Goal: Task Accomplishment & Management: Manage account settings

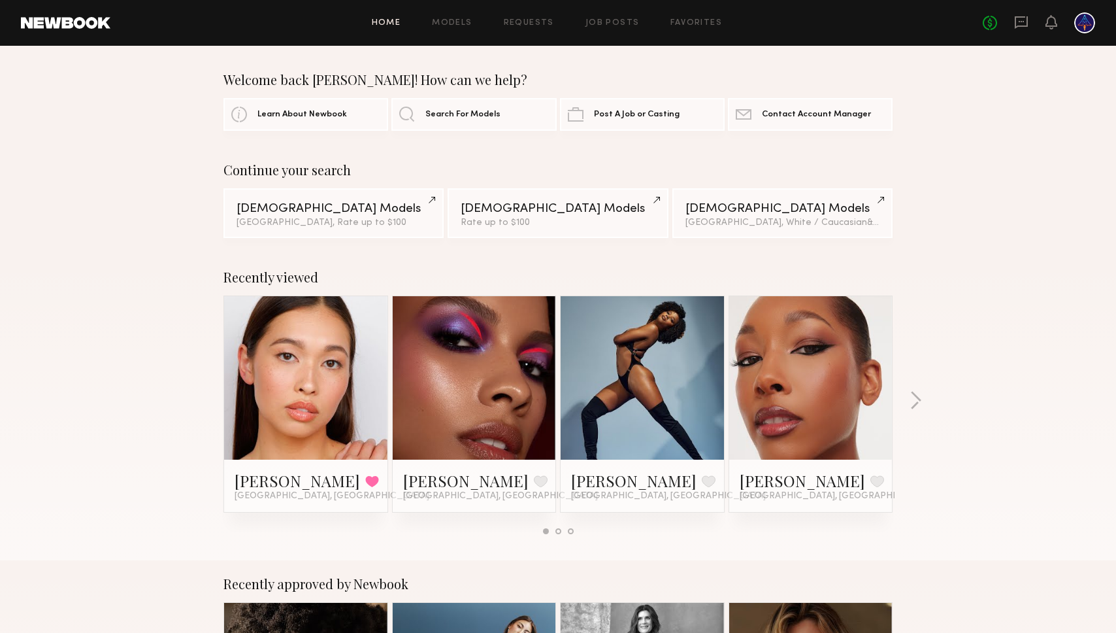
click at [1089, 25] on div at bounding box center [1084, 22] width 21 height 21
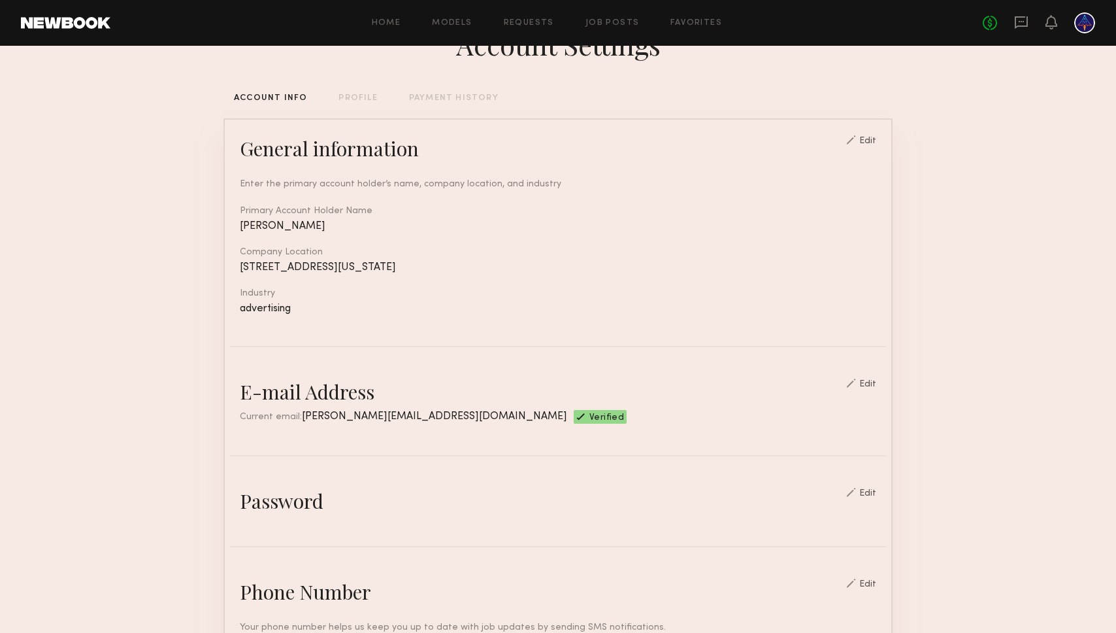
scroll to position [62, 0]
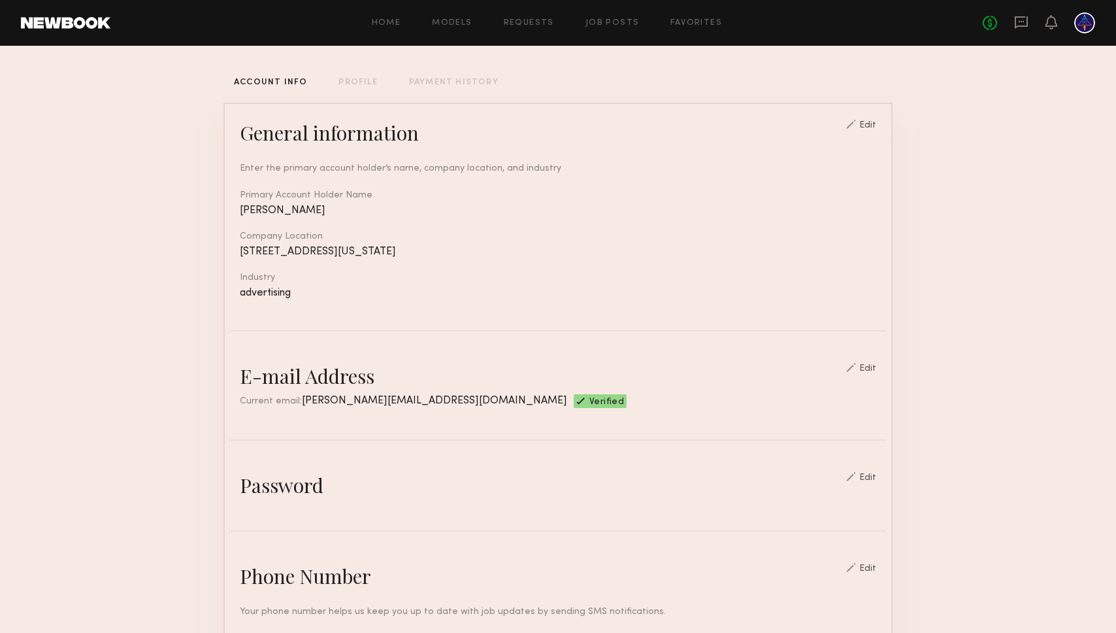
click at [472, 82] on div "PAYMENT HISTORY" at bounding box center [454, 82] width 90 height 8
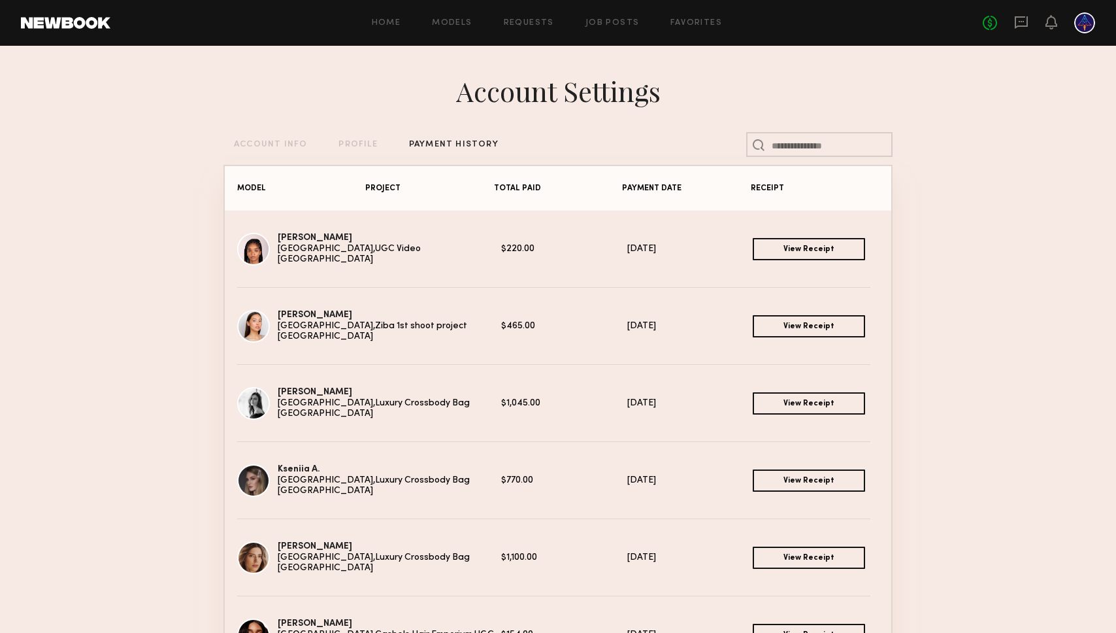
click at [781, 323] on link "View Receipt" at bounding box center [809, 326] width 112 height 22
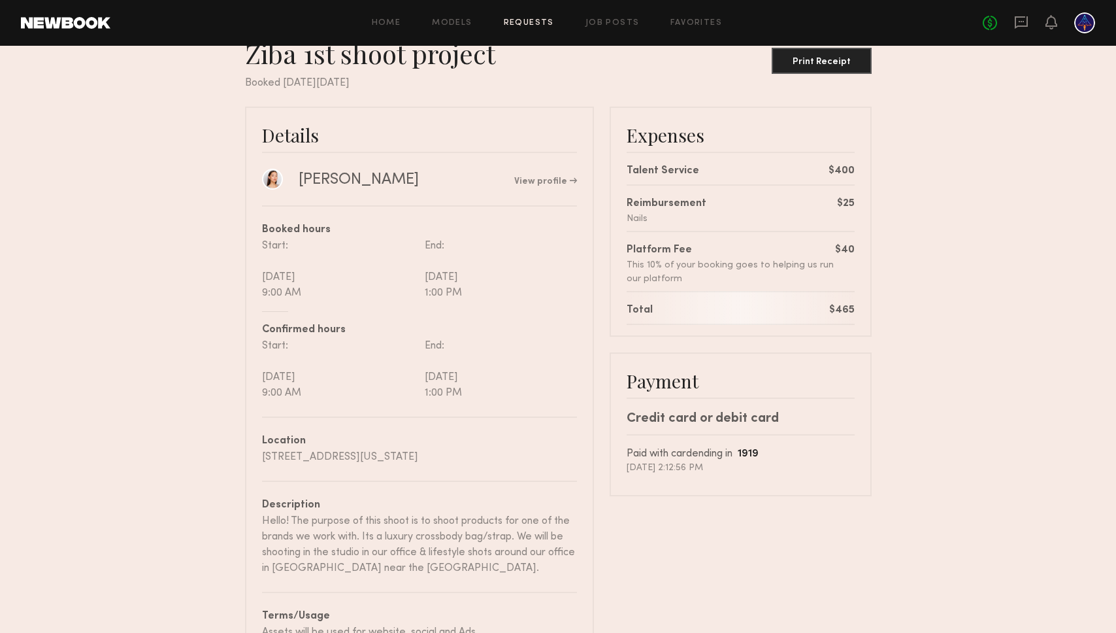
scroll to position [37, 0]
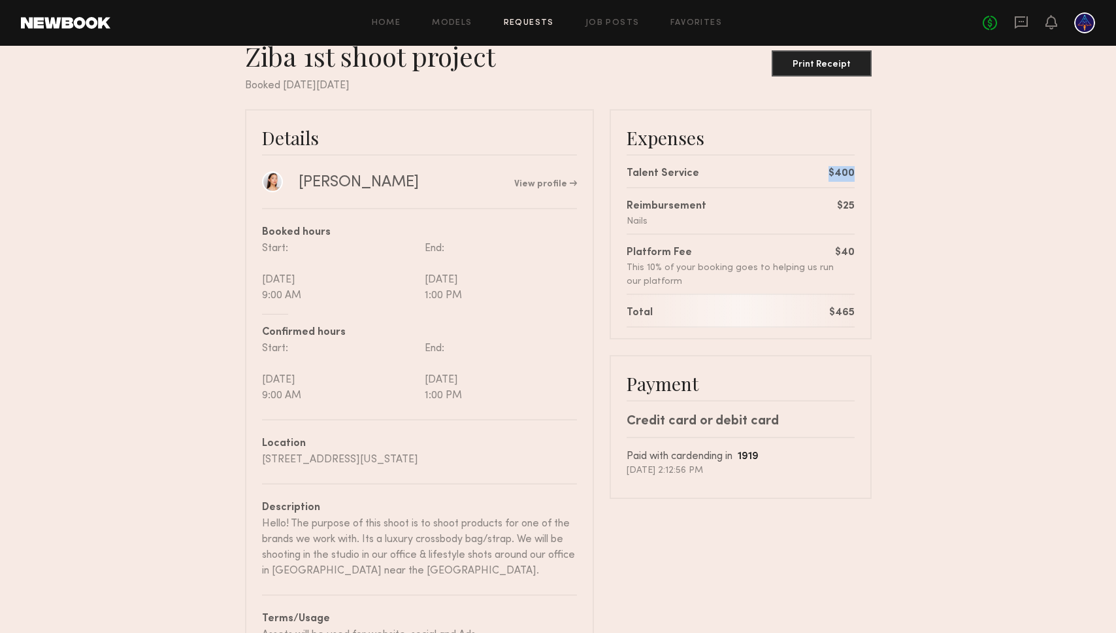
drag, startPoint x: 863, startPoint y: 172, endPoint x: 809, endPoint y: 162, distance: 54.5
click at [806, 163] on div "Expenses Talent Service $400 Reimbursement Nails $25 Platform Fee This 10% of y…" at bounding box center [741, 224] width 262 height 230
click at [917, 254] on nb-booking-receipt "Ziba 1st shoot project Print Receipt Booked on Tuesday, Sep, 23, 2025 Details M…" at bounding box center [558, 352] width 1116 height 625
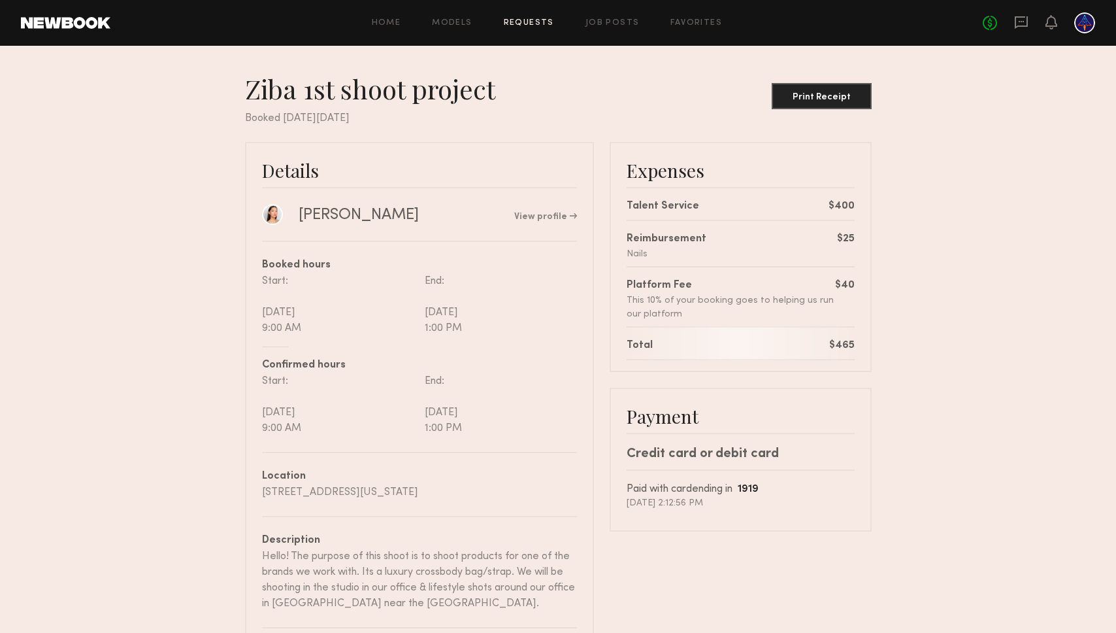
scroll to position [0, 0]
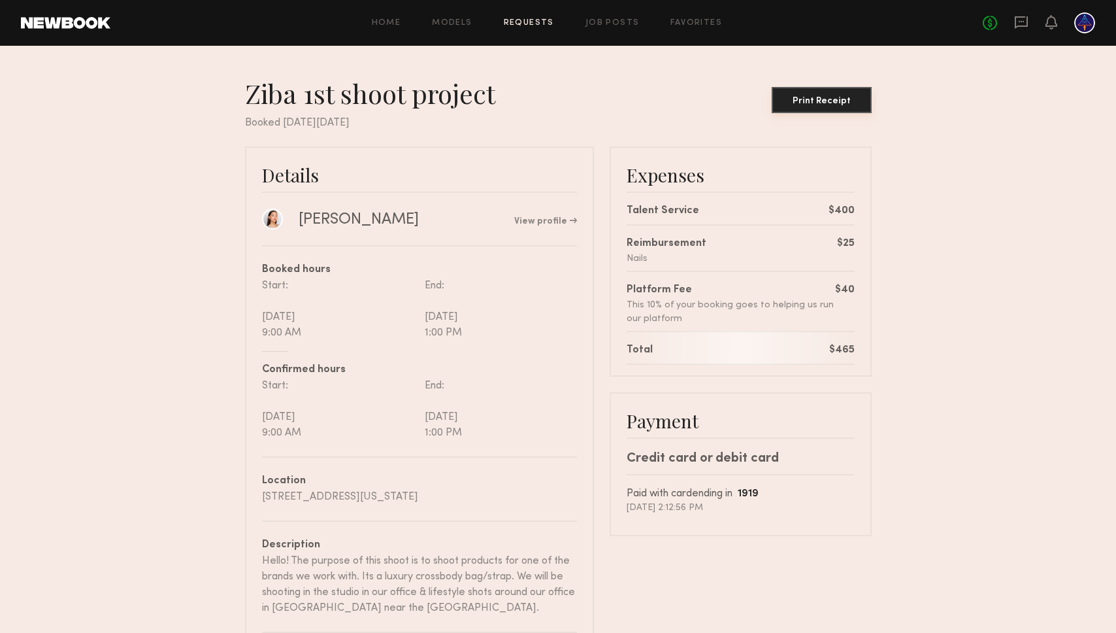
click at [848, 100] on div "Print Receipt" at bounding box center [822, 101] width 90 height 9
